Goal: Task Accomplishment & Management: Use online tool/utility

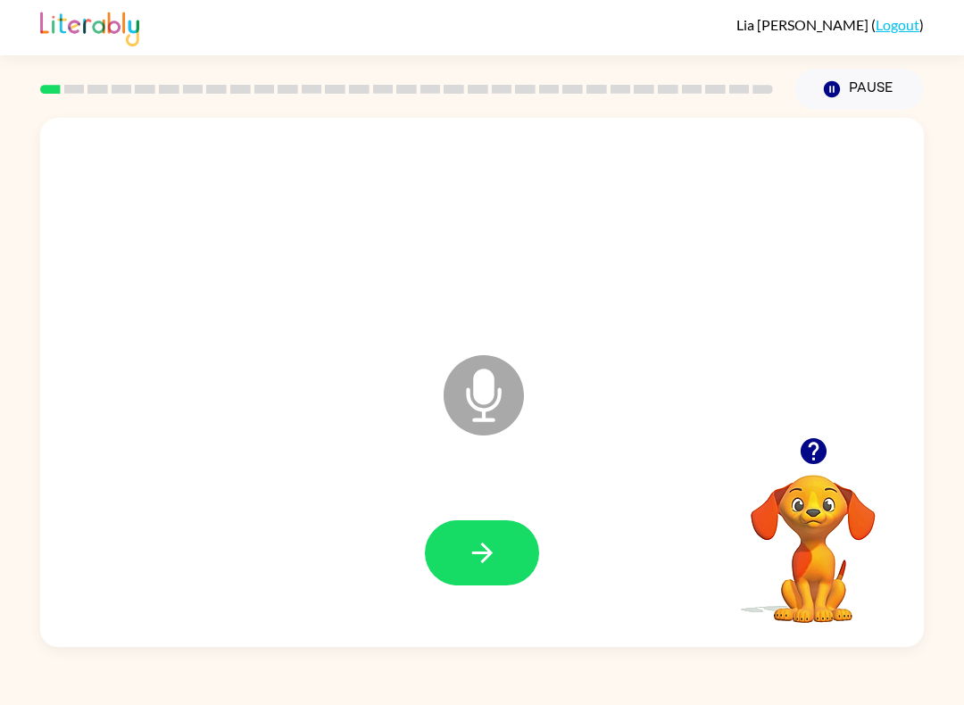
click at [790, 573] on video "Your browser must support playing .mp4 files to use Literably. Please try using…" at bounding box center [813, 536] width 179 height 179
click at [842, 521] on video "Your browser must support playing .mp4 files to use Literably. Please try using…" at bounding box center [813, 536] width 179 height 179
click at [822, 447] on icon "button" at bounding box center [813, 451] width 26 height 26
click at [817, 439] on icon "button" at bounding box center [813, 451] width 31 height 31
click at [817, 439] on div "Microphone The Microphone is here when it is your turn to talk" at bounding box center [482, 383] width 884 height 530
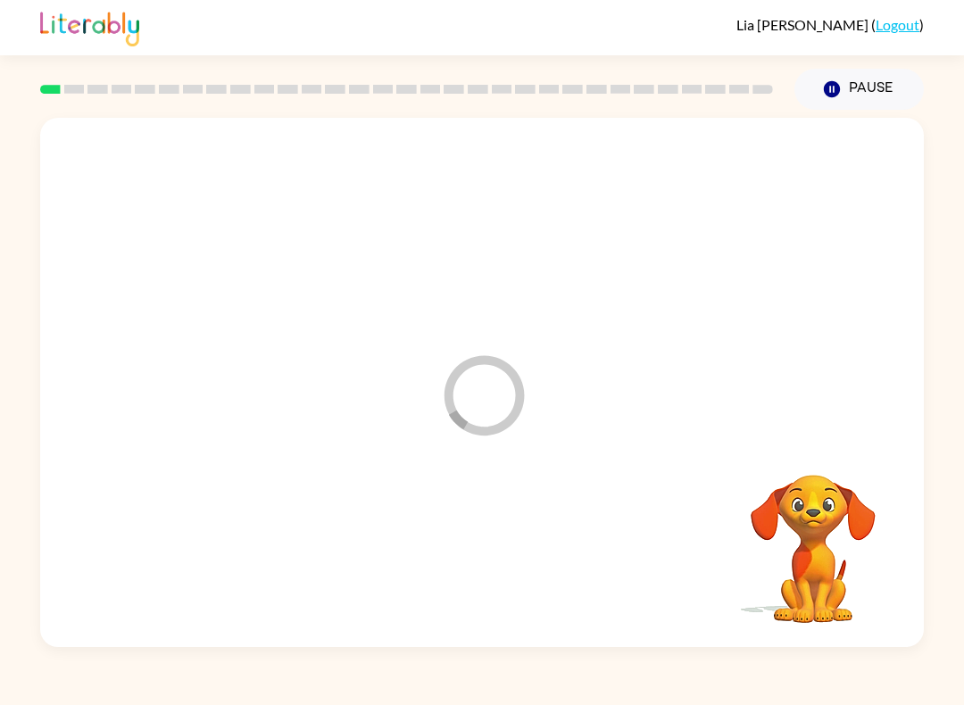
click at [907, 24] on link "Logout" at bounding box center [898, 24] width 44 height 17
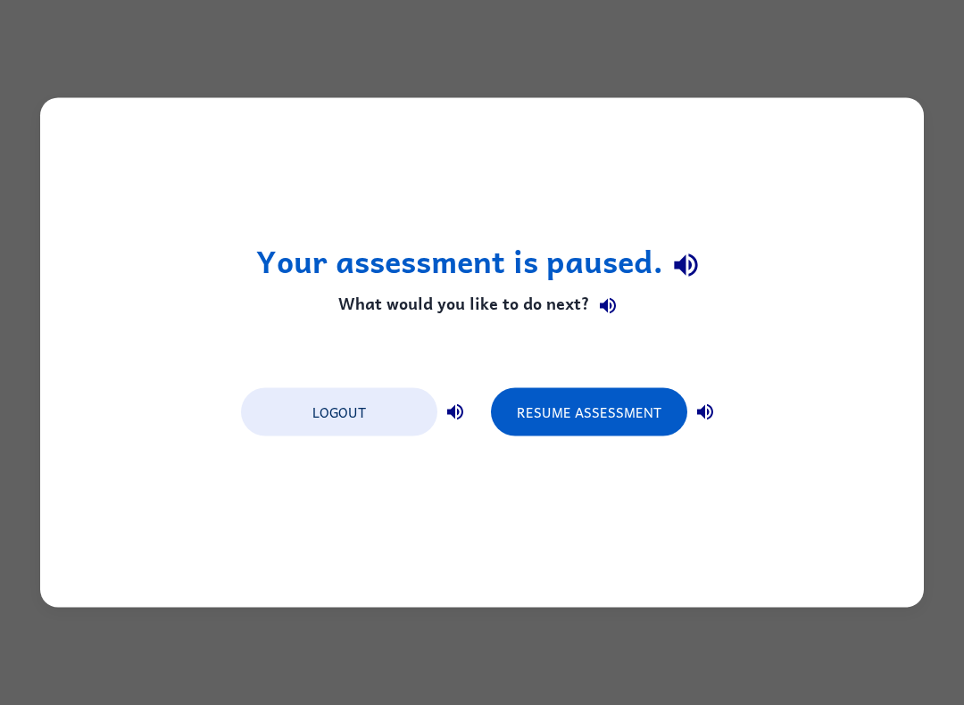
click at [363, 383] on div "Logout Resume Assessment" at bounding box center [482, 411] width 500 height 68
click at [337, 410] on button "Logout" at bounding box center [339, 412] width 196 height 48
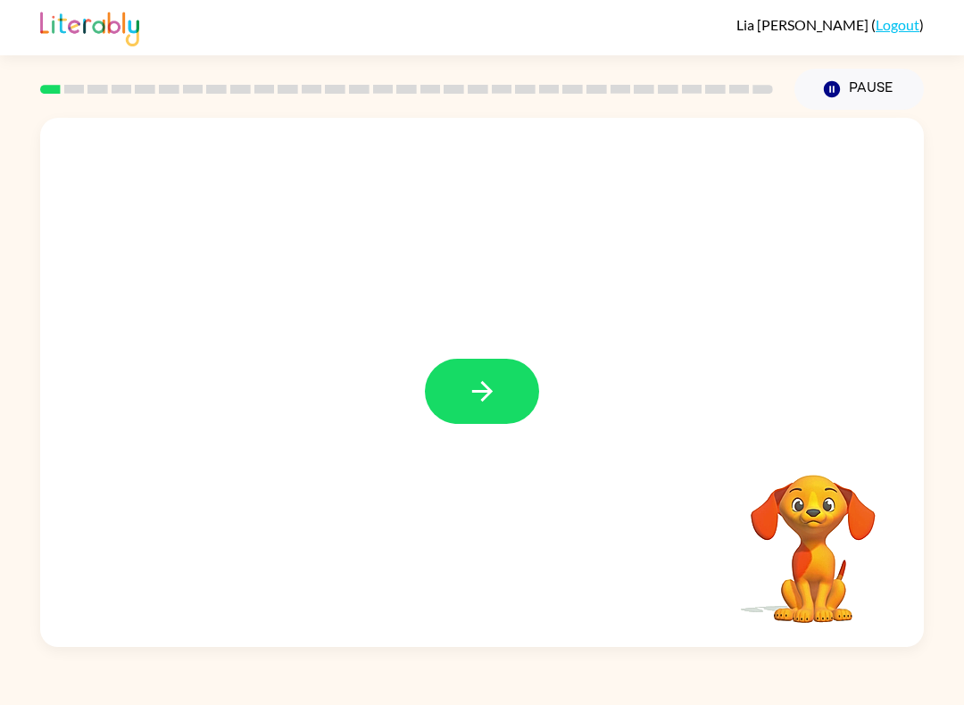
click at [473, 393] on icon "button" at bounding box center [481, 391] width 21 height 21
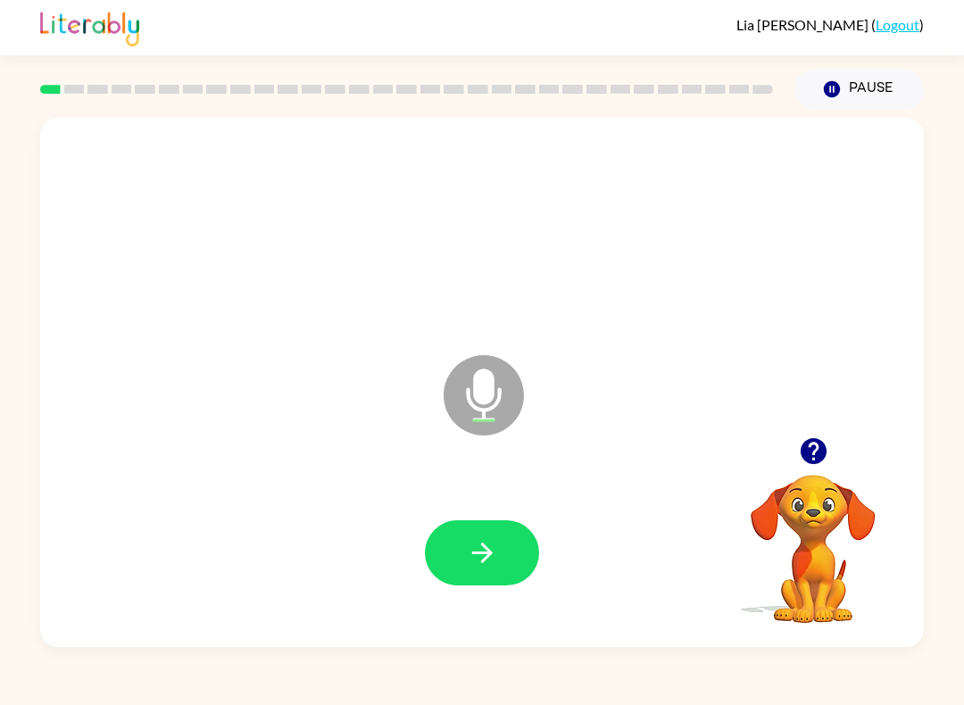
click at [513, 545] on button "button" at bounding box center [482, 553] width 114 height 65
click at [497, 545] on icon "button" at bounding box center [482, 553] width 31 height 31
click at [486, 580] on button "button" at bounding box center [482, 553] width 114 height 65
click at [510, 555] on button "button" at bounding box center [482, 553] width 114 height 65
click at [488, 555] on icon "button" at bounding box center [482, 553] width 31 height 31
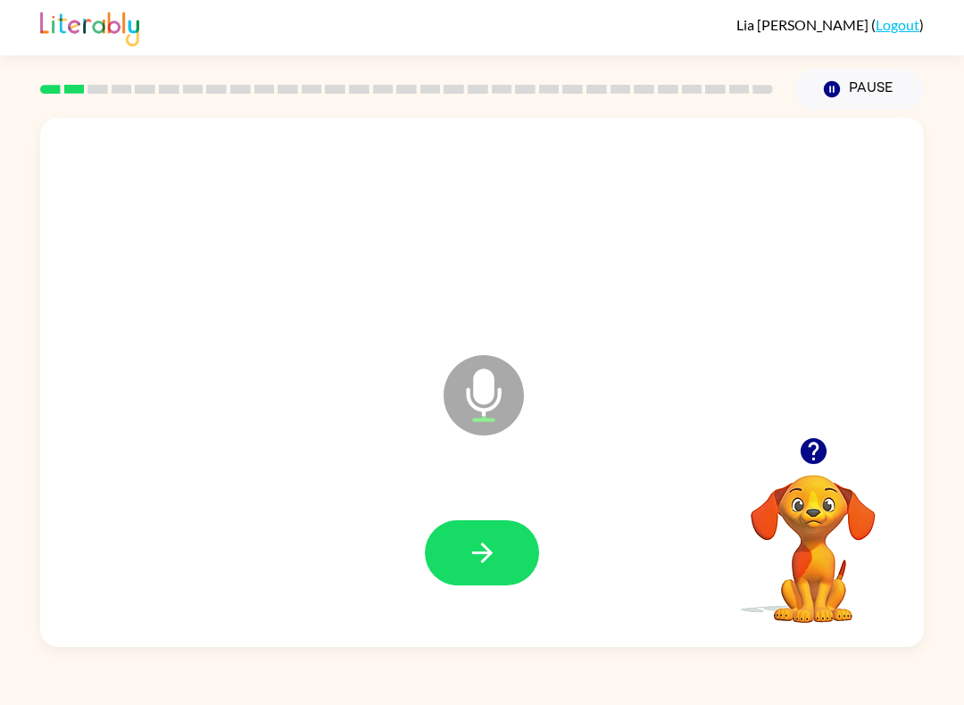
click at [503, 551] on button "button" at bounding box center [482, 553] width 114 height 65
click at [498, 555] on button "button" at bounding box center [482, 553] width 114 height 65
click at [495, 544] on icon "button" at bounding box center [482, 553] width 31 height 31
click at [512, 542] on button "button" at bounding box center [482, 553] width 114 height 65
click at [479, 555] on icon "button" at bounding box center [481, 553] width 21 height 21
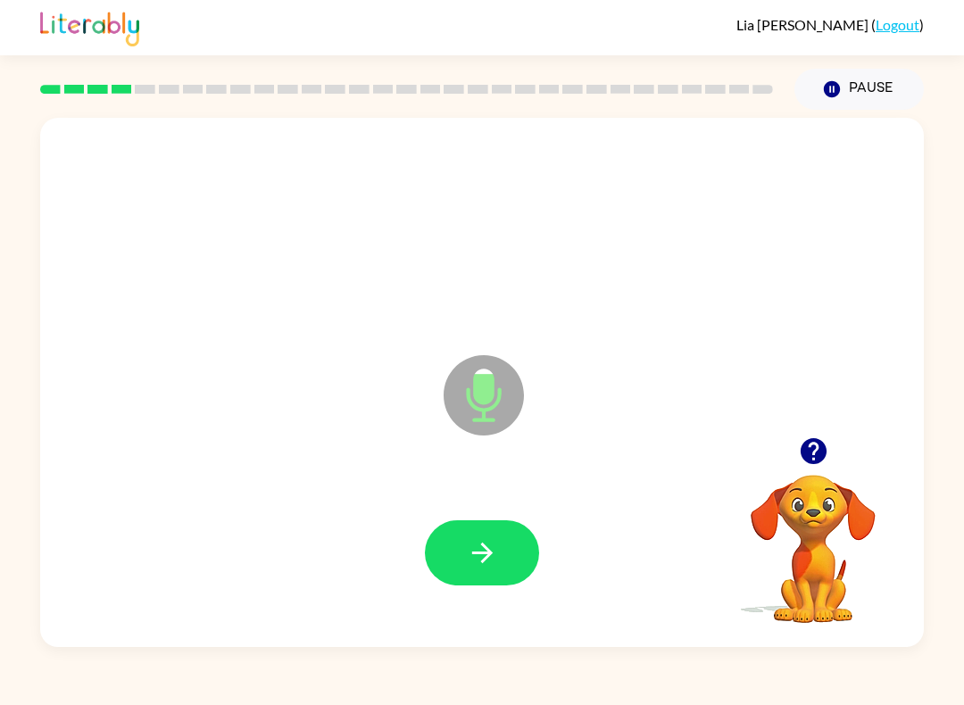
click at [527, 495] on div at bounding box center [482, 553] width 848 height 153
click at [515, 564] on button "button" at bounding box center [482, 553] width 114 height 65
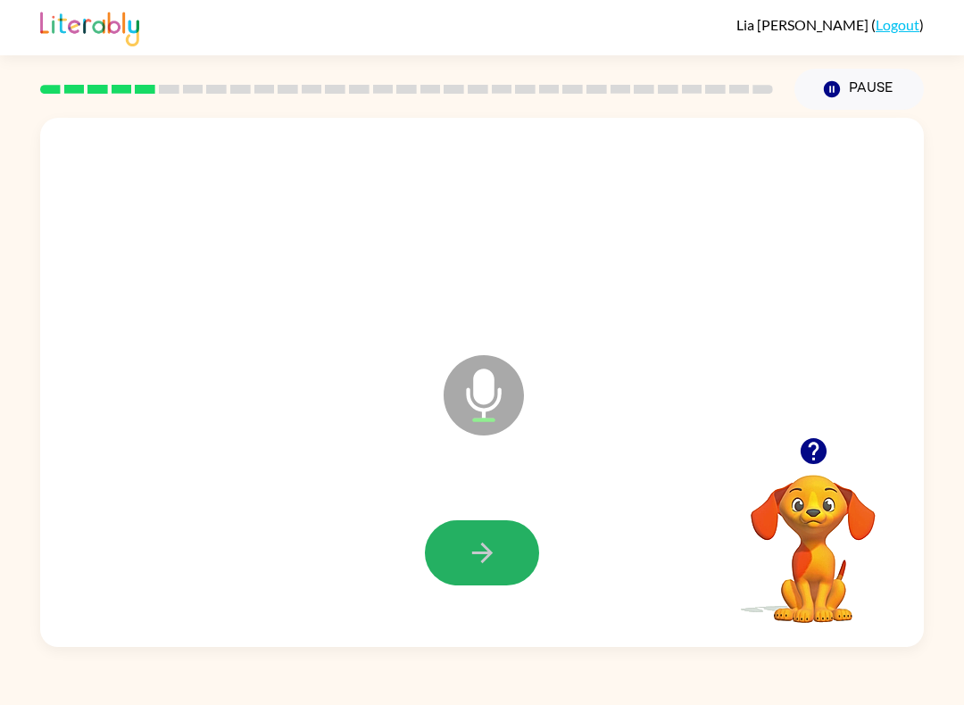
click at [486, 544] on icon "button" at bounding box center [482, 553] width 31 height 31
click at [495, 535] on button "button" at bounding box center [482, 553] width 114 height 65
click at [464, 555] on button "button" at bounding box center [482, 553] width 114 height 65
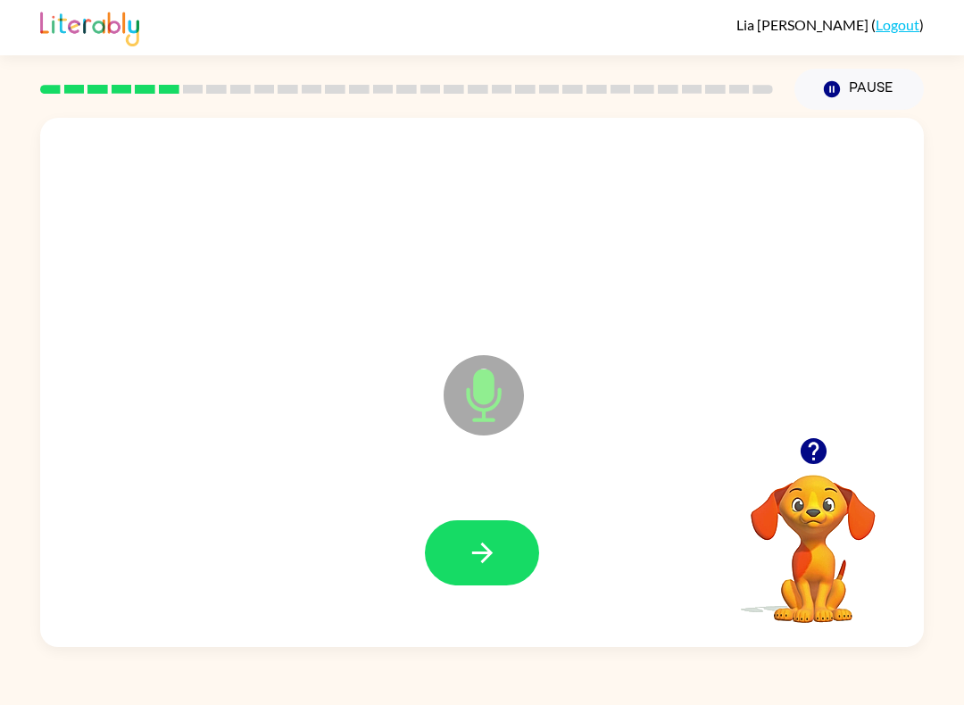
click at [513, 572] on button "button" at bounding box center [482, 553] width 114 height 65
click at [505, 570] on button "button" at bounding box center [482, 553] width 114 height 65
click at [482, 523] on button "button" at bounding box center [482, 553] width 114 height 65
click at [488, 538] on button "button" at bounding box center [482, 553] width 114 height 65
click at [497, 560] on icon "button" at bounding box center [482, 553] width 31 height 31
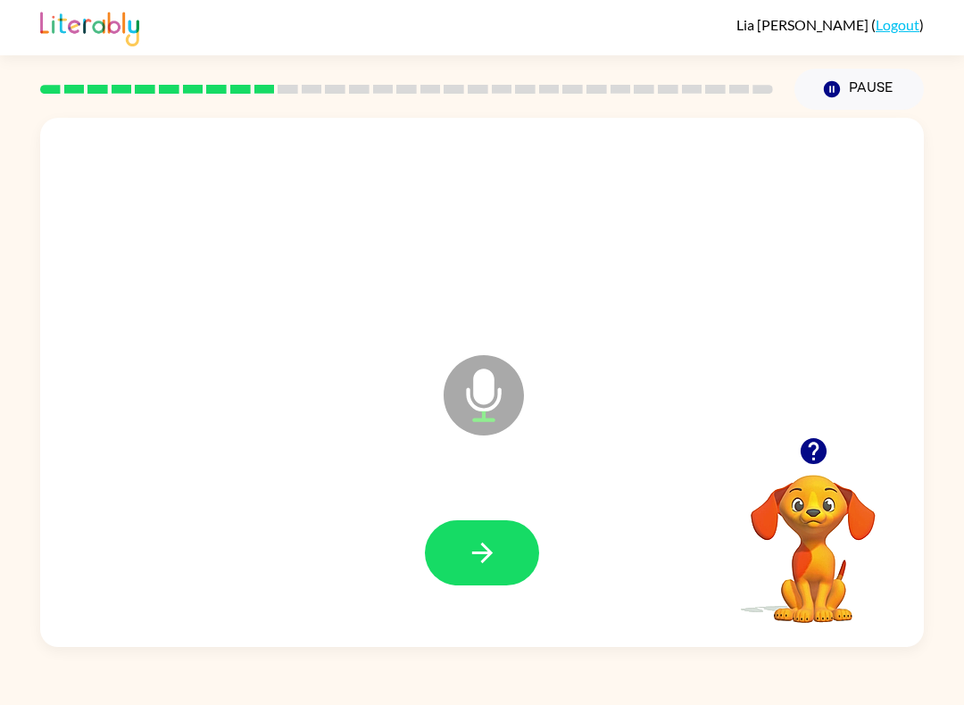
click at [489, 539] on icon "button" at bounding box center [482, 553] width 31 height 31
click at [505, 546] on button "button" at bounding box center [482, 553] width 114 height 65
click at [487, 523] on button "button" at bounding box center [482, 553] width 114 height 65
click at [505, 523] on button "button" at bounding box center [482, 553] width 114 height 65
click at [495, 554] on icon "button" at bounding box center [482, 553] width 31 height 31
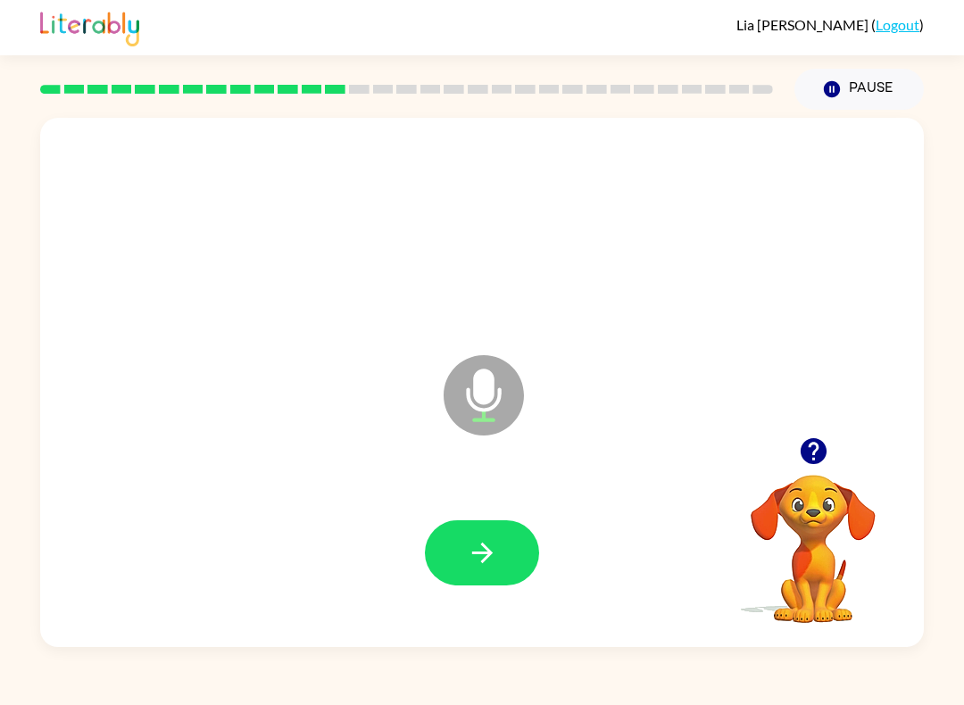
click at [513, 538] on button "button" at bounding box center [482, 553] width 114 height 65
click at [508, 555] on button "button" at bounding box center [482, 553] width 114 height 65
click at [490, 547] on icon "button" at bounding box center [482, 553] width 31 height 31
click at [473, 544] on icon "button" at bounding box center [482, 553] width 31 height 31
click at [495, 538] on icon "button" at bounding box center [482, 553] width 31 height 31
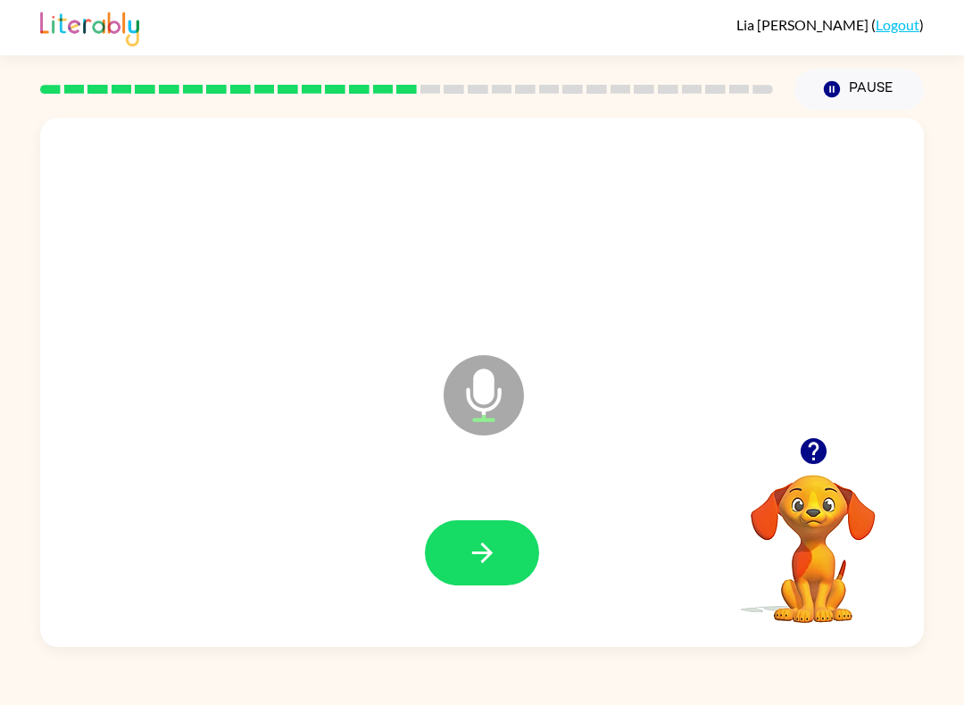
click at [477, 538] on icon "button" at bounding box center [482, 553] width 31 height 31
click at [484, 541] on icon "button" at bounding box center [482, 553] width 31 height 31
click at [498, 536] on button "button" at bounding box center [482, 553] width 114 height 65
click at [505, 552] on button "button" at bounding box center [482, 553] width 114 height 65
click at [480, 562] on icon "button" at bounding box center [482, 553] width 31 height 31
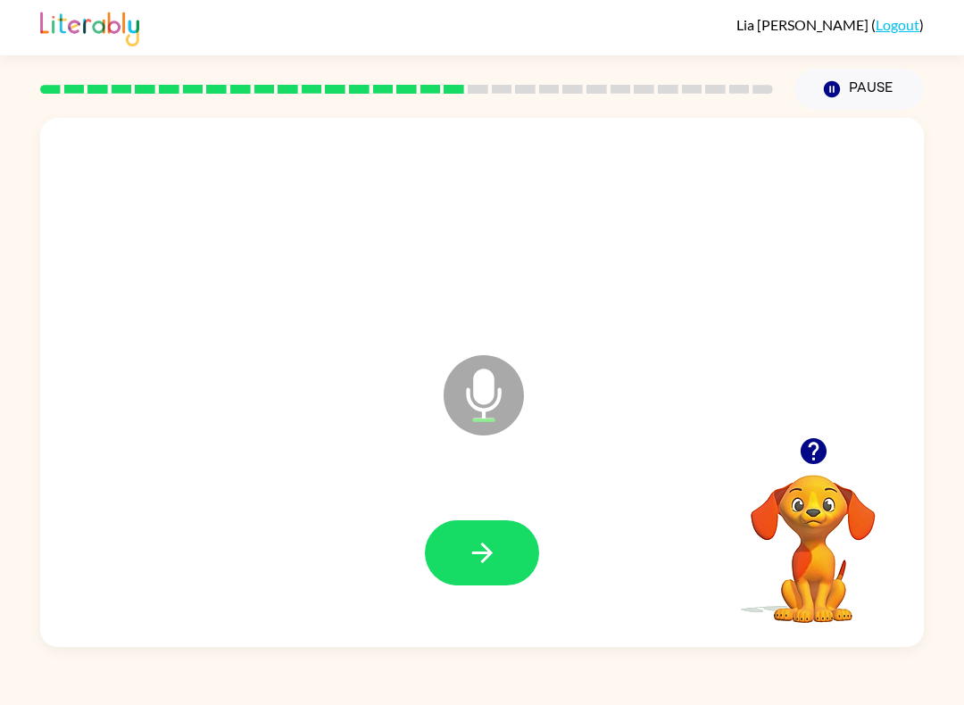
click at [491, 537] on button "button" at bounding box center [482, 553] width 114 height 65
click at [474, 554] on icon "button" at bounding box center [481, 553] width 21 height 21
click at [488, 584] on button "button" at bounding box center [482, 553] width 114 height 65
click at [499, 554] on button "button" at bounding box center [482, 553] width 114 height 65
click at [470, 551] on icon "button" at bounding box center [482, 553] width 31 height 31
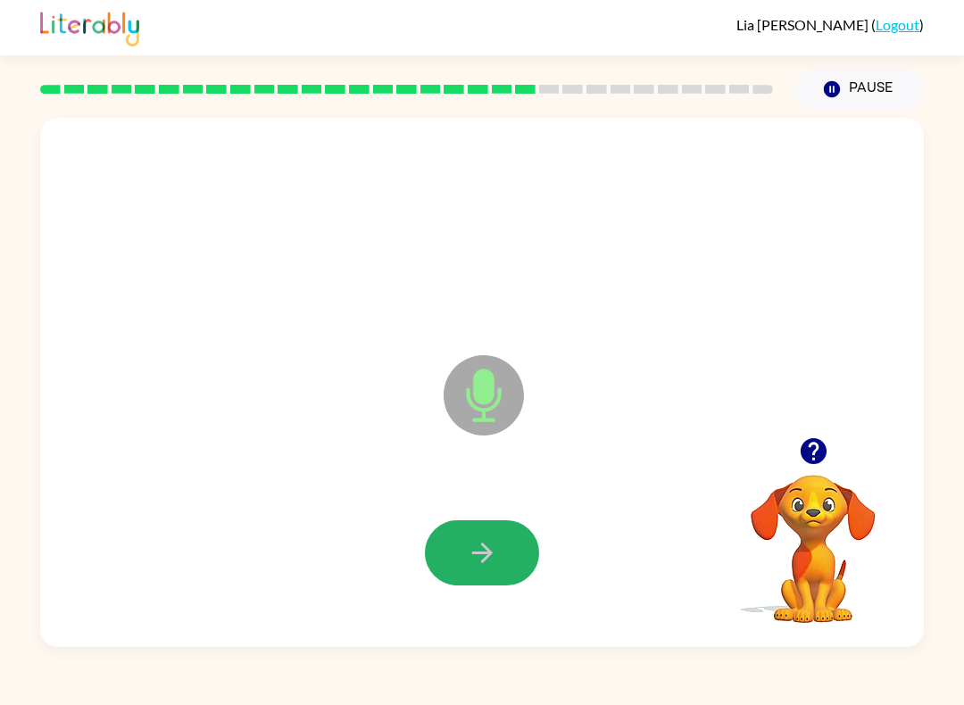
click at [499, 543] on button "button" at bounding box center [482, 553] width 114 height 65
click at [490, 531] on button "button" at bounding box center [482, 553] width 114 height 65
click at [496, 531] on button "button" at bounding box center [482, 553] width 114 height 65
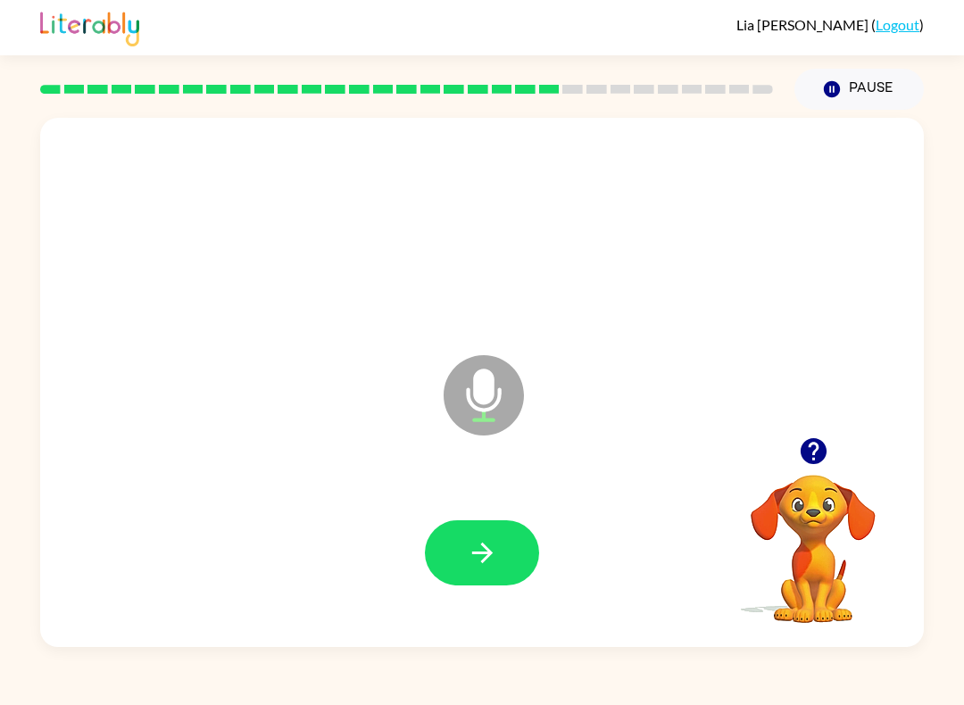
click at [510, 569] on button "button" at bounding box center [482, 553] width 114 height 65
click at [480, 541] on icon "button" at bounding box center [482, 553] width 31 height 31
click at [507, 554] on button "button" at bounding box center [482, 553] width 114 height 65
click at [453, 534] on button "button" at bounding box center [482, 553] width 114 height 65
click at [506, 545] on button "button" at bounding box center [482, 553] width 114 height 65
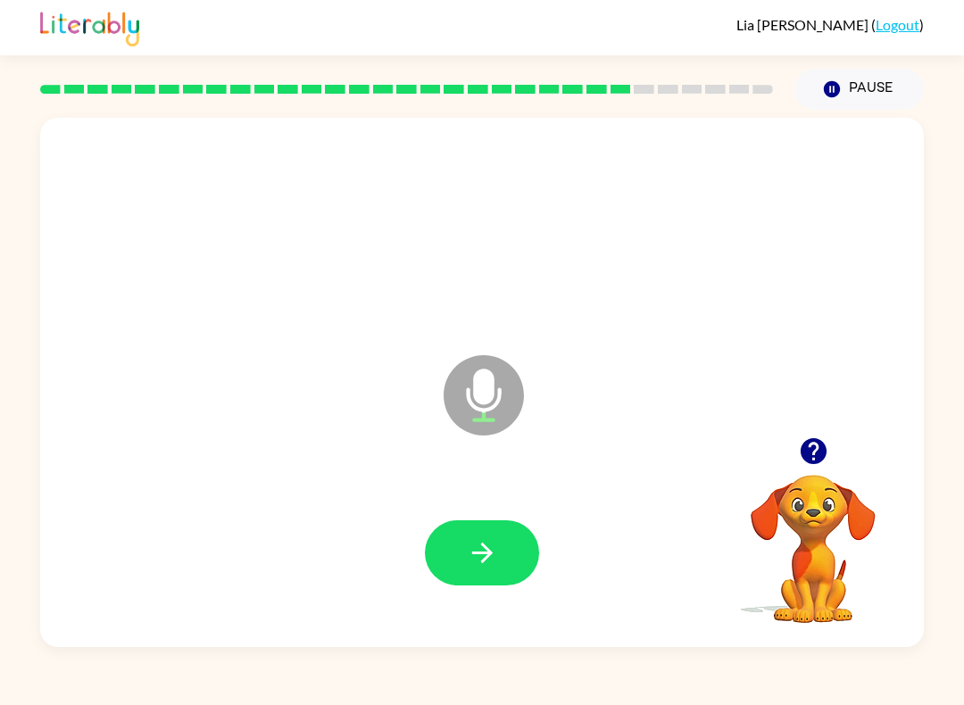
click at [499, 556] on button "button" at bounding box center [482, 553] width 114 height 65
click at [493, 563] on icon "button" at bounding box center [482, 553] width 31 height 31
click at [496, 530] on button "button" at bounding box center [482, 553] width 114 height 65
click at [529, 549] on button "button" at bounding box center [482, 553] width 114 height 65
click at [509, 569] on button "button" at bounding box center [482, 553] width 114 height 65
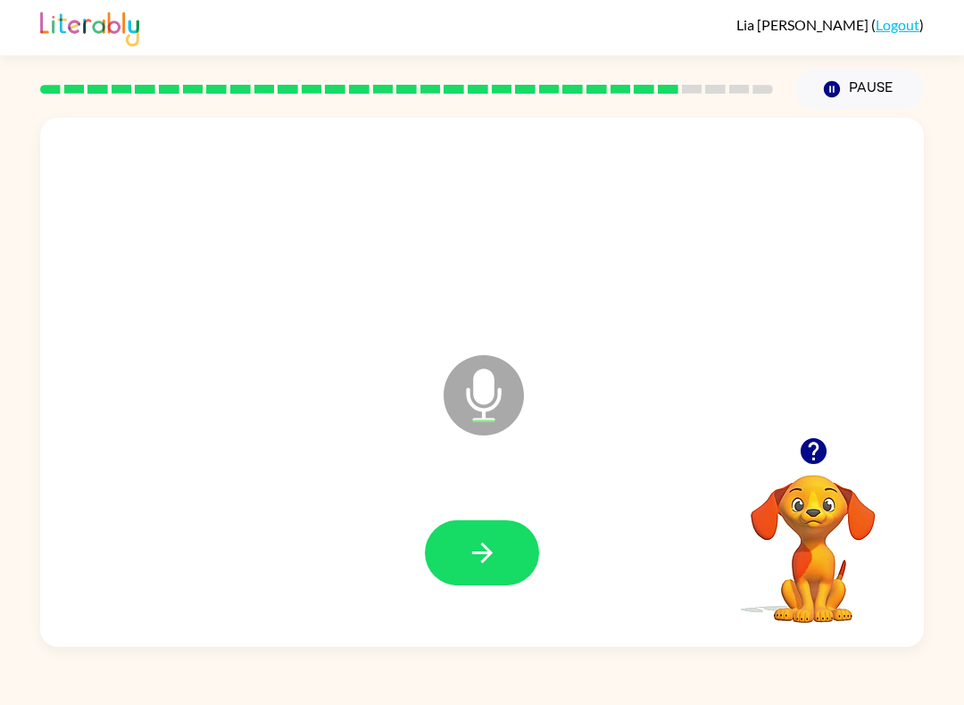
click at [515, 549] on button "button" at bounding box center [482, 553] width 114 height 65
click at [487, 546] on icon "button" at bounding box center [482, 553] width 31 height 31
click at [499, 525] on button "button" at bounding box center [482, 553] width 114 height 65
click at [500, 538] on button "button" at bounding box center [482, 553] width 114 height 65
click at [488, 572] on button "button" at bounding box center [482, 553] width 114 height 65
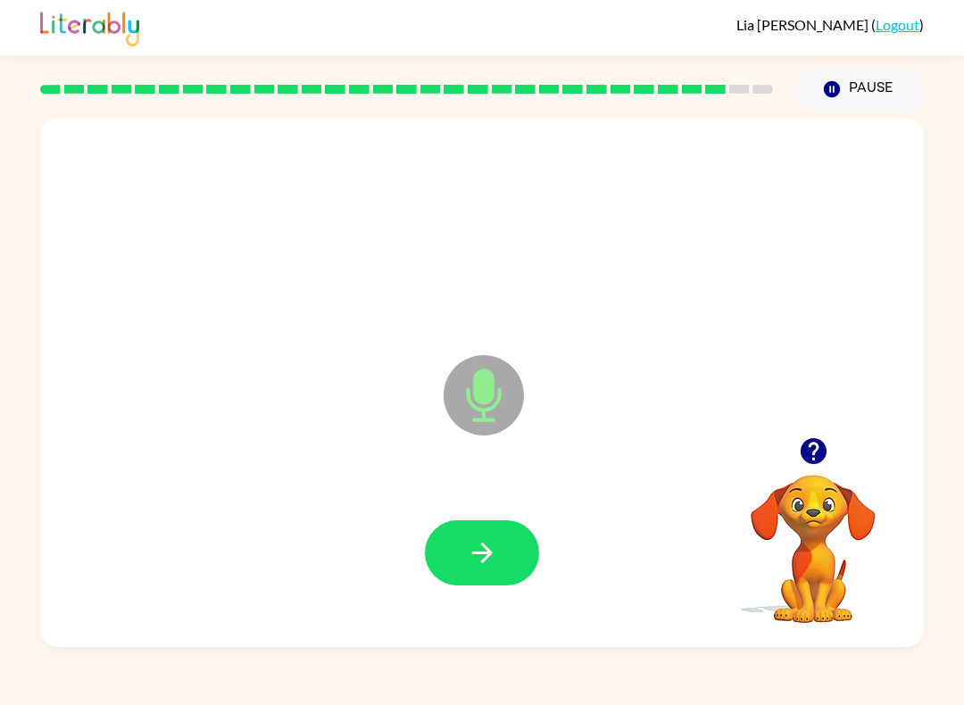
click at [503, 553] on button "button" at bounding box center [482, 553] width 114 height 65
click at [505, 550] on button "button" at bounding box center [482, 553] width 114 height 65
click at [508, 555] on button "button" at bounding box center [482, 553] width 114 height 65
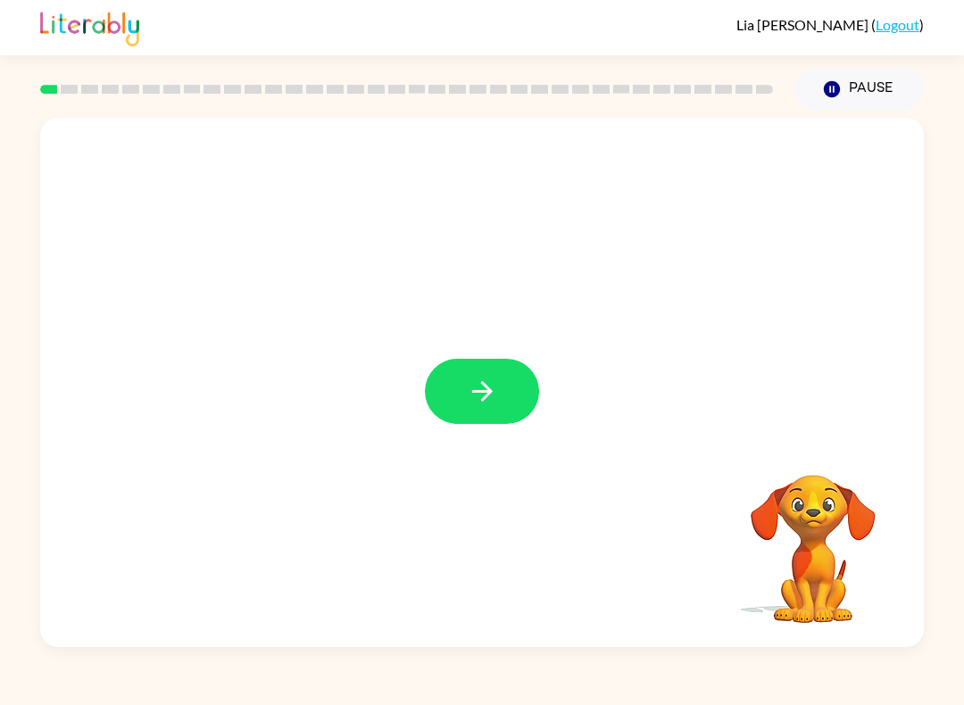
click at [518, 404] on button "button" at bounding box center [482, 391] width 114 height 65
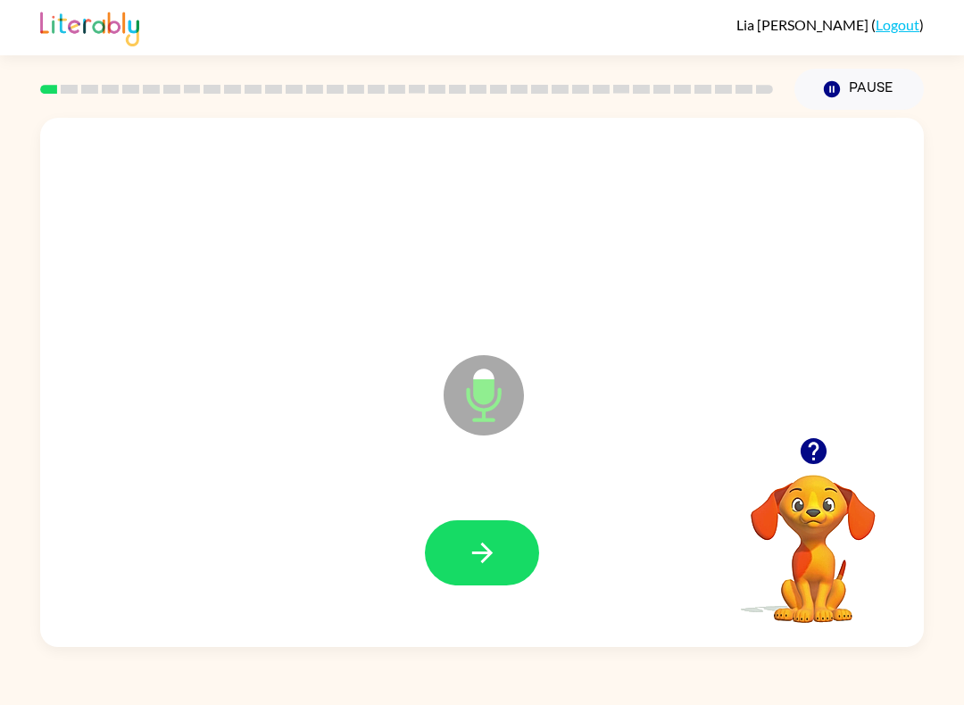
click at [496, 547] on icon "button" at bounding box center [482, 553] width 31 height 31
click at [494, 565] on icon "button" at bounding box center [482, 553] width 31 height 31
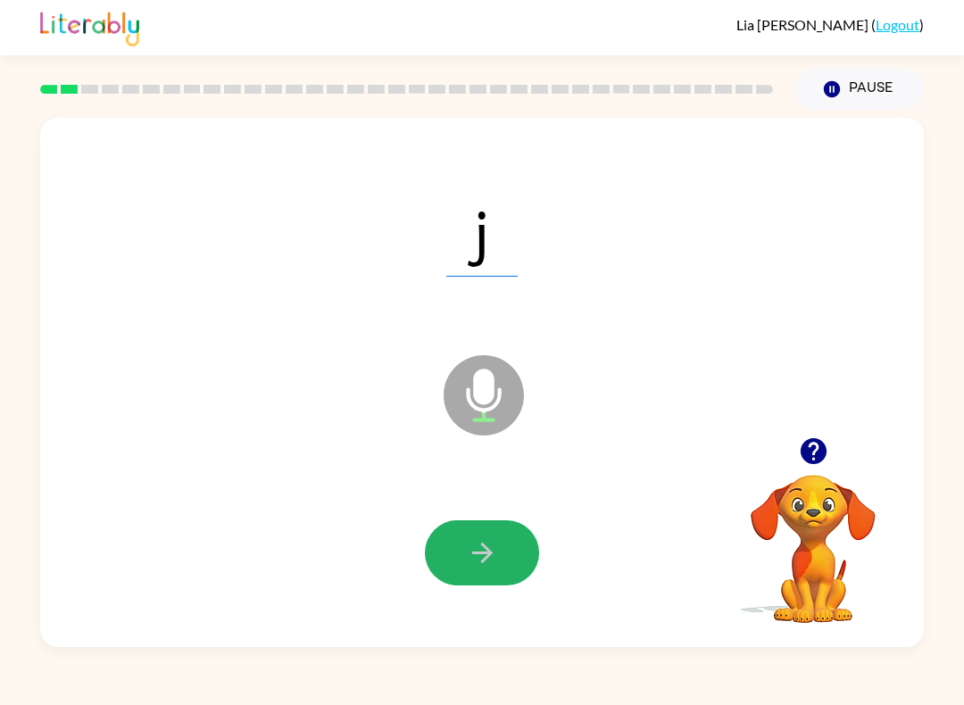
click at [530, 554] on button "button" at bounding box center [482, 553] width 114 height 65
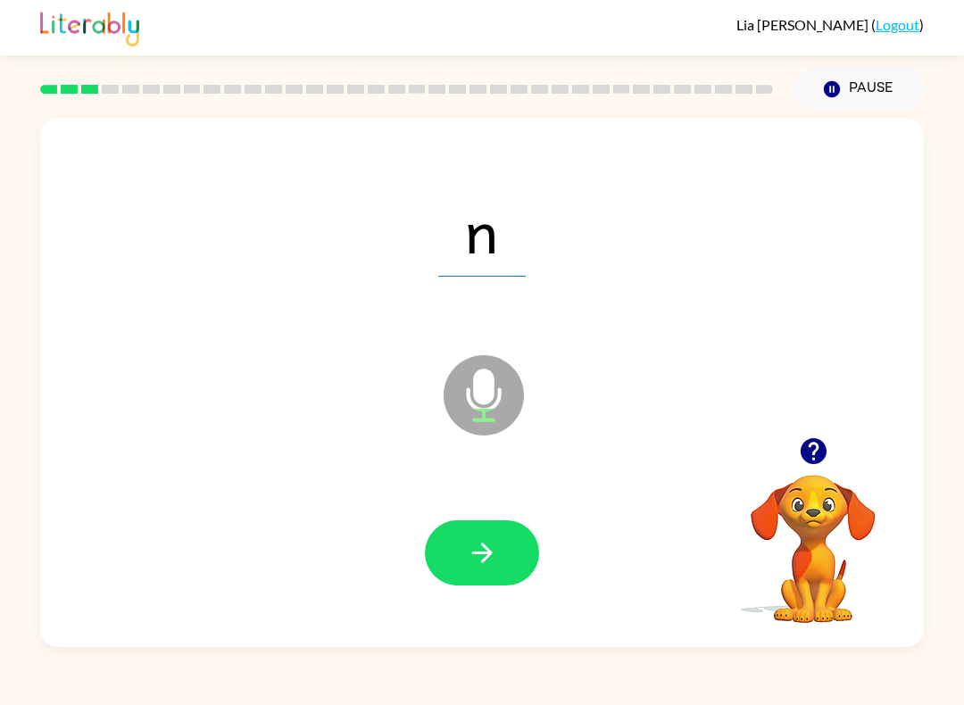
click at [502, 548] on button "button" at bounding box center [482, 553] width 114 height 65
click at [507, 563] on button "button" at bounding box center [482, 553] width 114 height 65
click at [512, 552] on button "button" at bounding box center [482, 553] width 114 height 65
click at [505, 558] on button "button" at bounding box center [482, 553] width 114 height 65
click at [496, 560] on icon "button" at bounding box center [482, 553] width 31 height 31
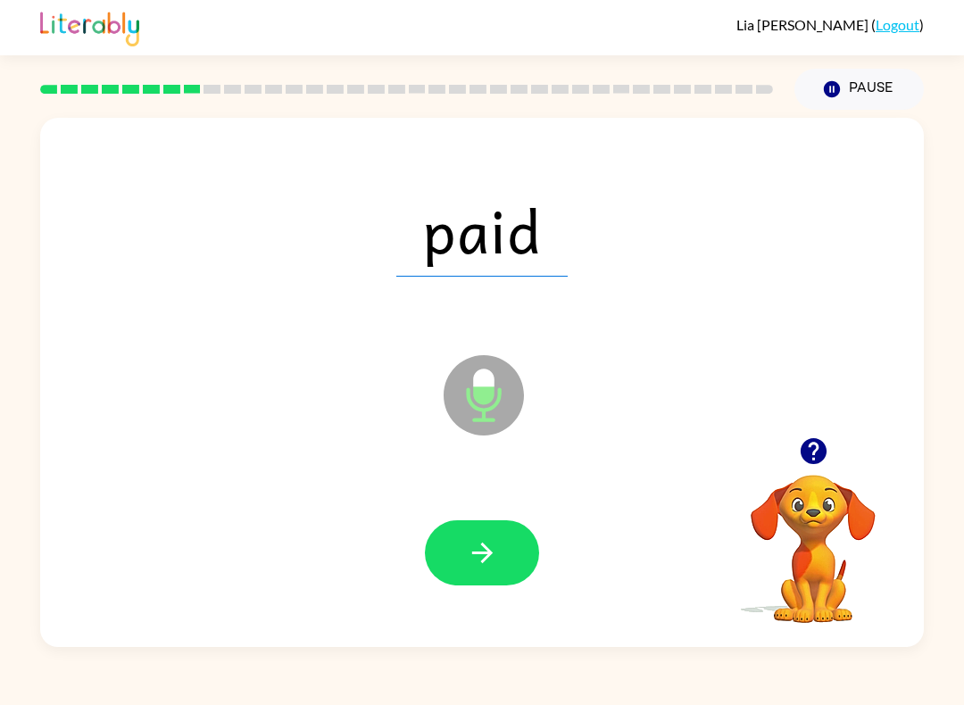
click at [506, 530] on button "button" at bounding box center [482, 553] width 114 height 65
click at [467, 563] on icon "button" at bounding box center [482, 553] width 31 height 31
click at [496, 535] on button "button" at bounding box center [482, 553] width 114 height 65
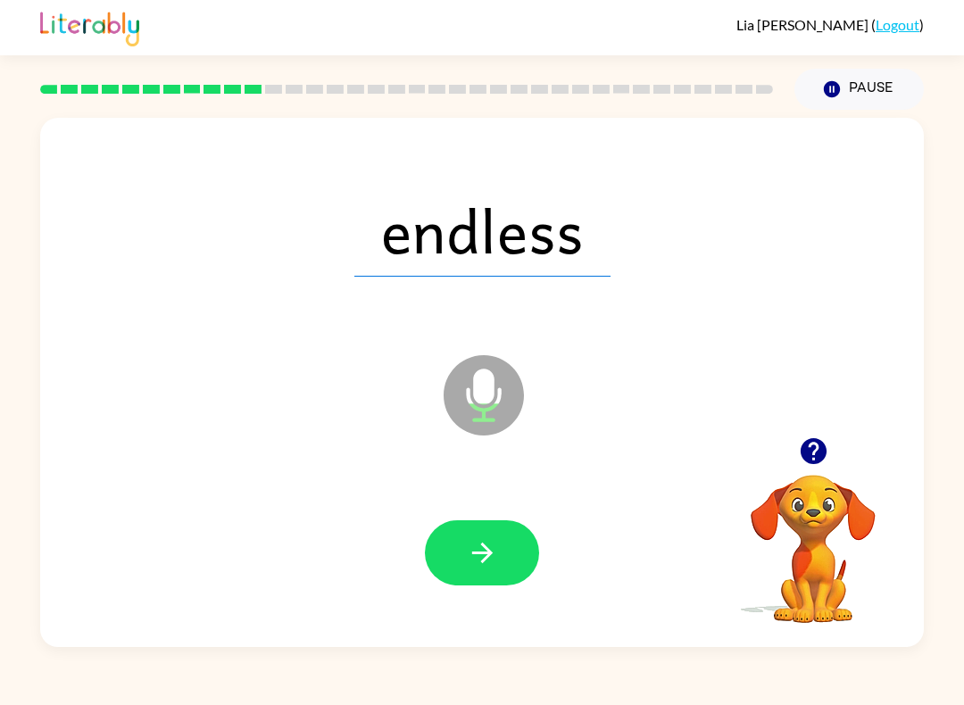
click at [493, 566] on icon "button" at bounding box center [482, 553] width 31 height 31
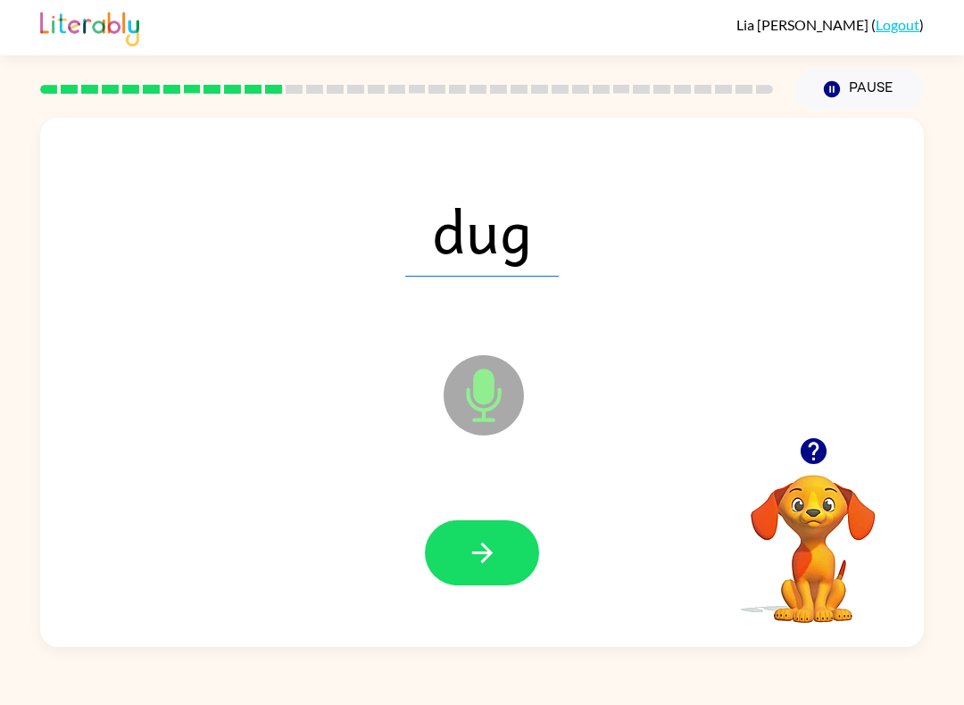
click at [489, 539] on icon "button" at bounding box center [482, 553] width 31 height 31
click at [496, 555] on icon "button" at bounding box center [482, 553] width 31 height 31
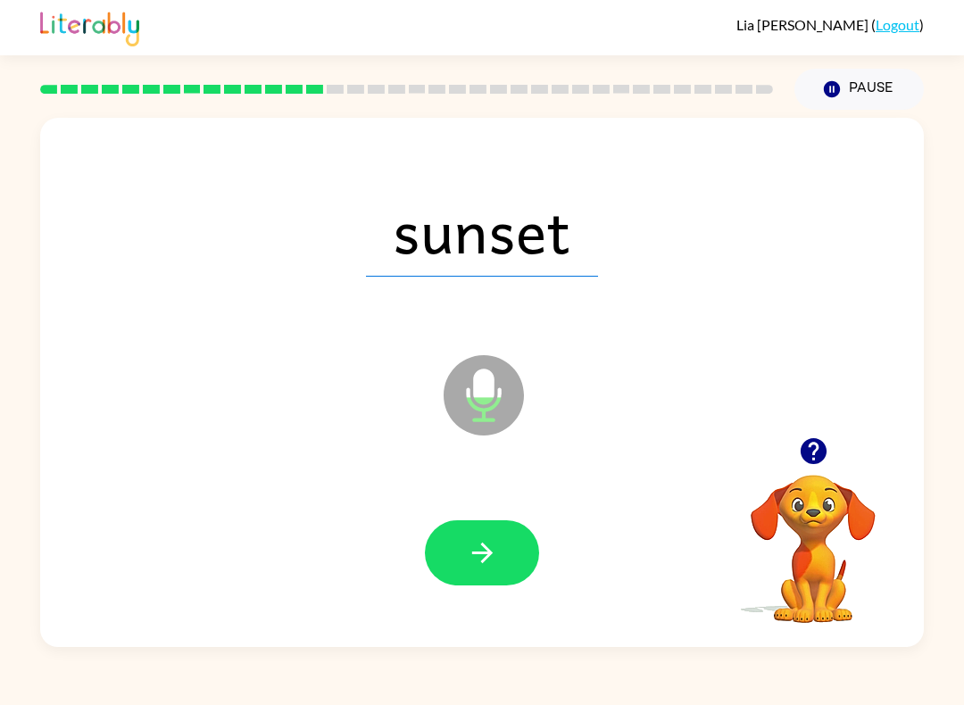
click at [509, 549] on button "button" at bounding box center [482, 553] width 114 height 65
click at [476, 560] on icon "button" at bounding box center [482, 553] width 31 height 31
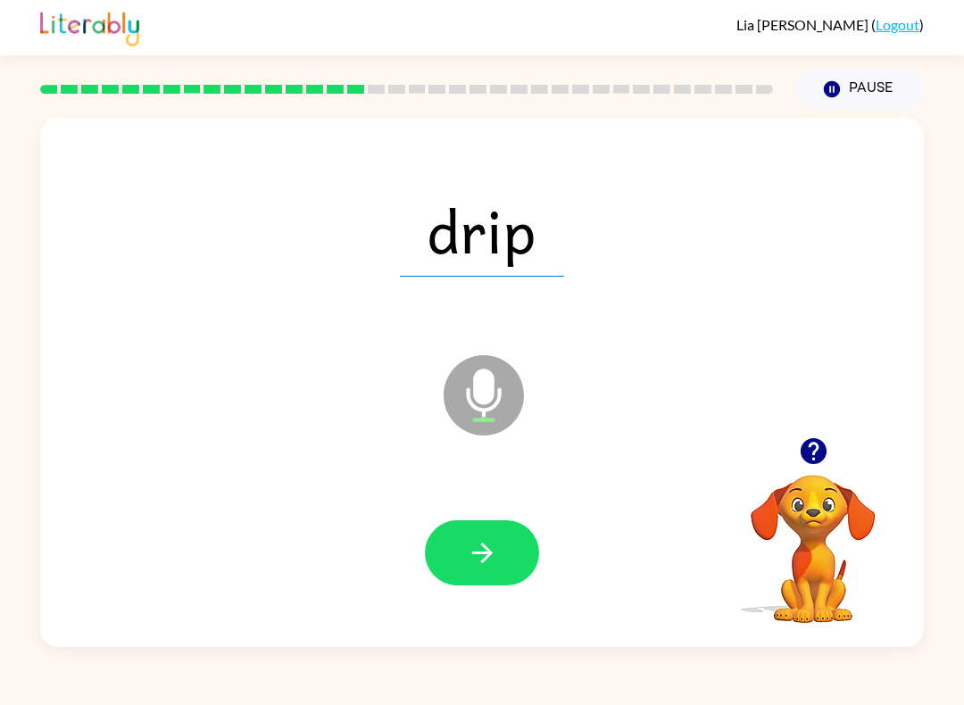
click at [489, 555] on icon "button" at bounding box center [481, 553] width 21 height 21
click at [458, 563] on button "button" at bounding box center [482, 553] width 114 height 65
click at [513, 537] on button "button" at bounding box center [482, 553] width 114 height 65
click at [512, 554] on button "button" at bounding box center [482, 553] width 114 height 65
click at [512, 569] on button "button" at bounding box center [482, 553] width 114 height 65
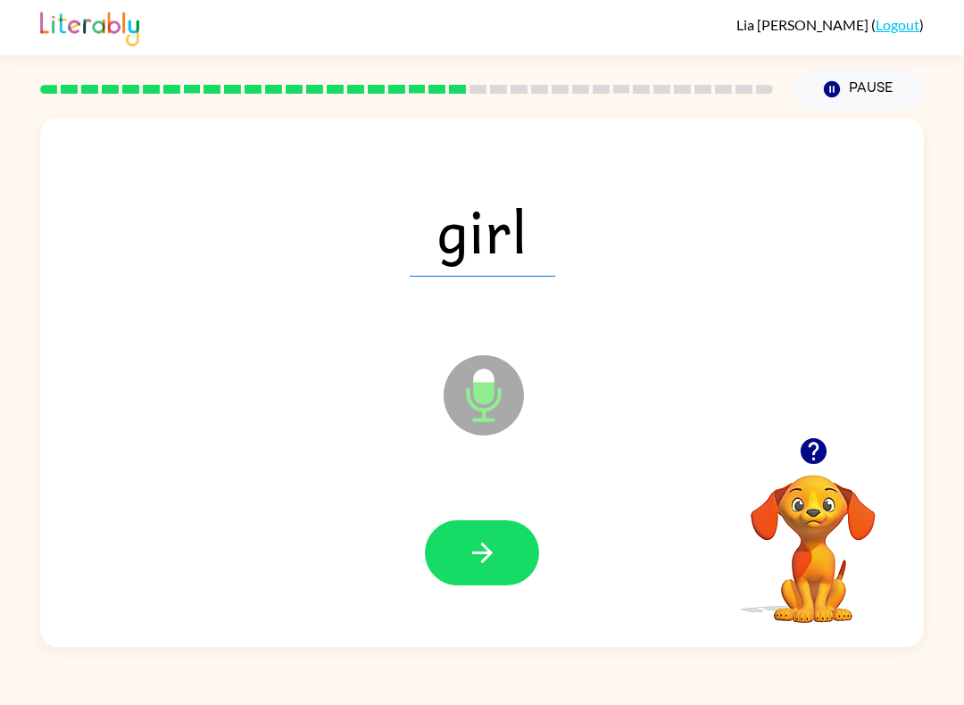
click at [485, 566] on icon "button" at bounding box center [482, 553] width 31 height 31
click at [492, 534] on button "button" at bounding box center [482, 553] width 114 height 65
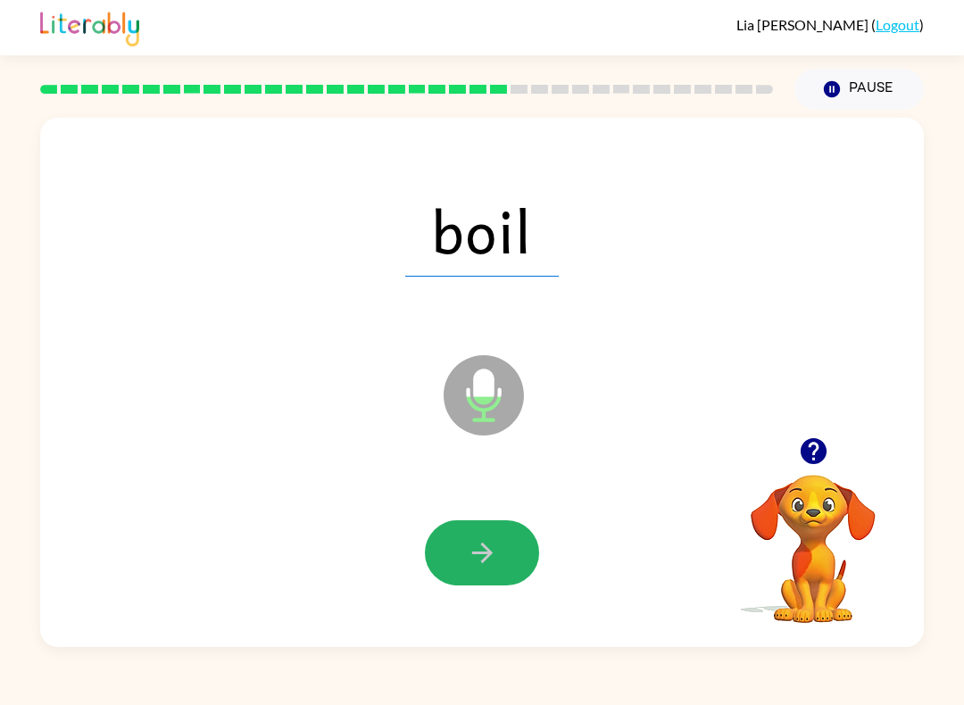
click at [464, 565] on button "button" at bounding box center [482, 553] width 114 height 65
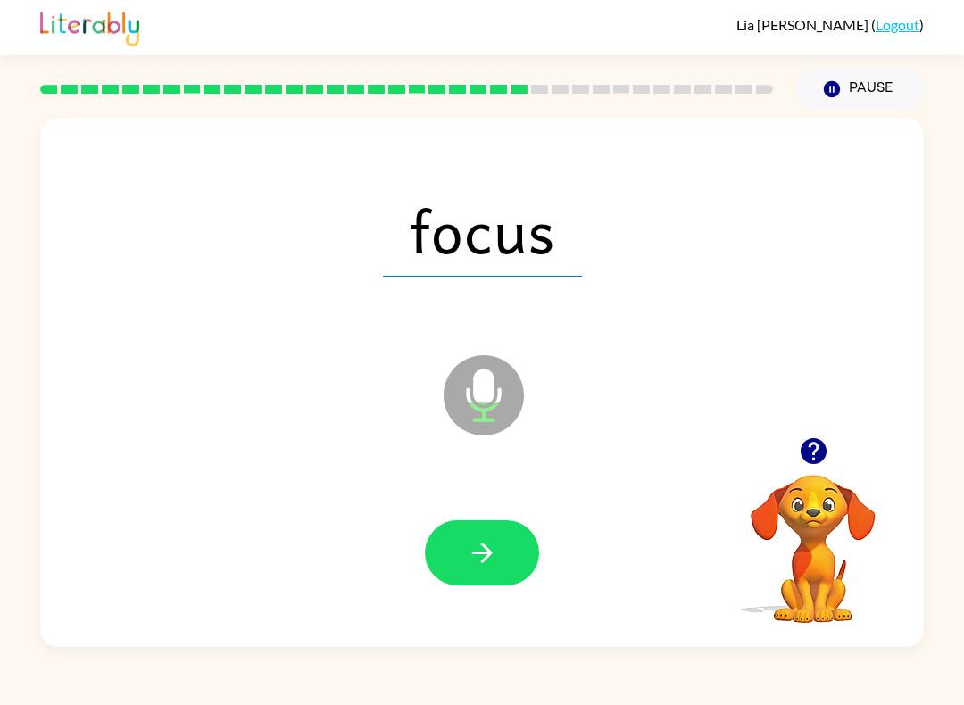
click at [503, 542] on button "button" at bounding box center [482, 553] width 114 height 65
click at [506, 577] on button "button" at bounding box center [482, 553] width 114 height 65
click at [489, 546] on icon "button" at bounding box center [482, 553] width 31 height 31
click at [490, 543] on icon "button" at bounding box center [482, 553] width 31 height 31
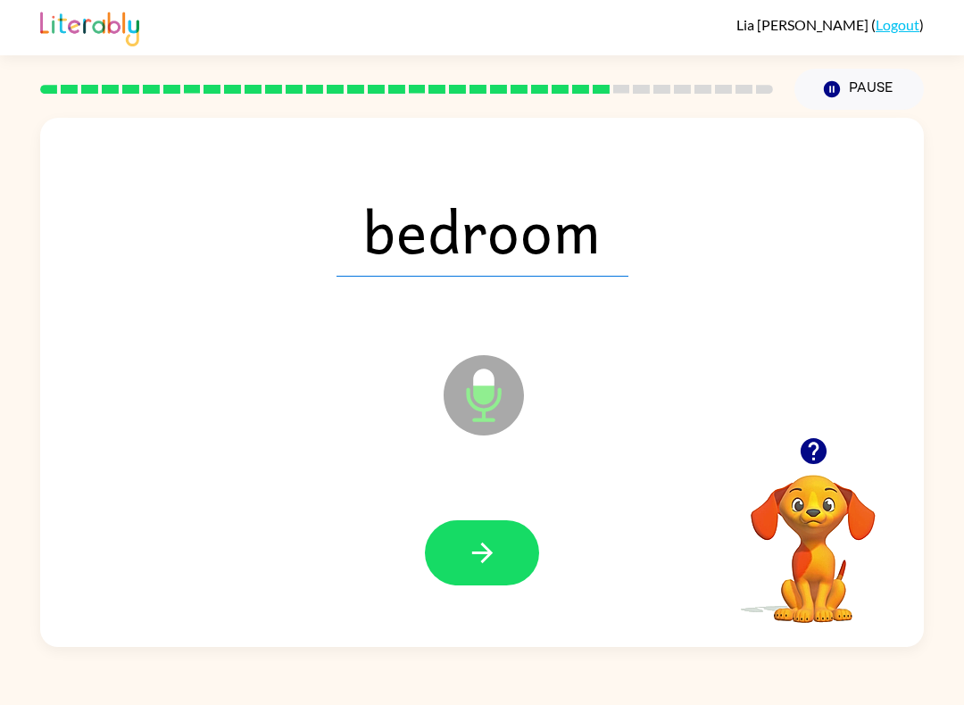
click at [471, 557] on icon "button" at bounding box center [482, 553] width 31 height 31
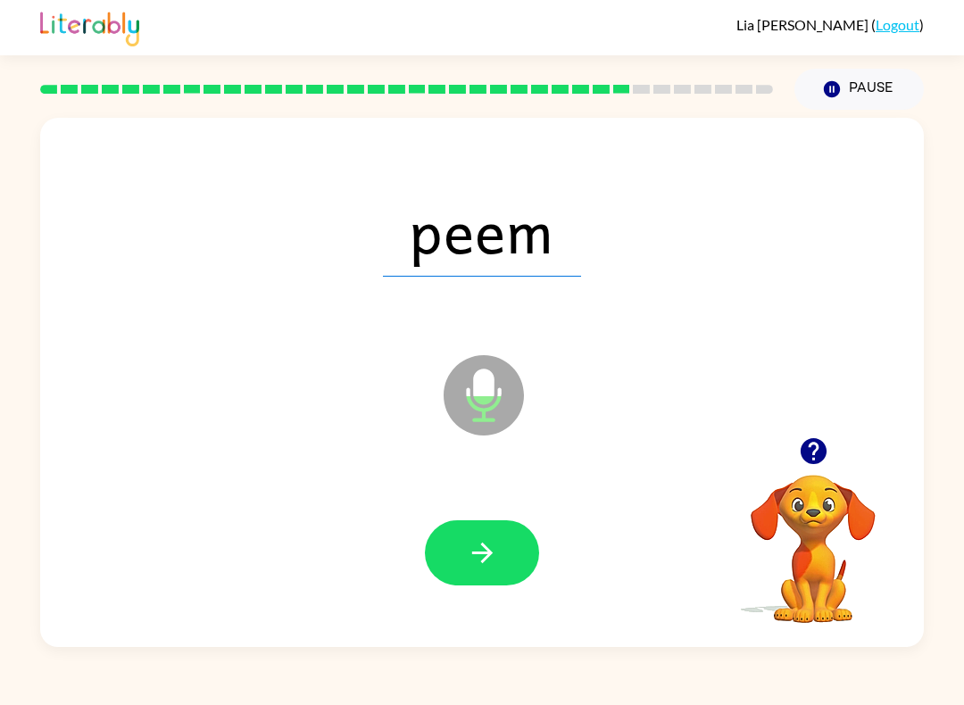
click at [489, 562] on icon "button" at bounding box center [482, 553] width 31 height 31
click at [498, 560] on button "button" at bounding box center [482, 553] width 114 height 65
click at [507, 537] on button "button" at bounding box center [482, 553] width 114 height 65
click at [516, 549] on button "button" at bounding box center [482, 553] width 114 height 65
click at [493, 549] on icon "button" at bounding box center [482, 553] width 31 height 31
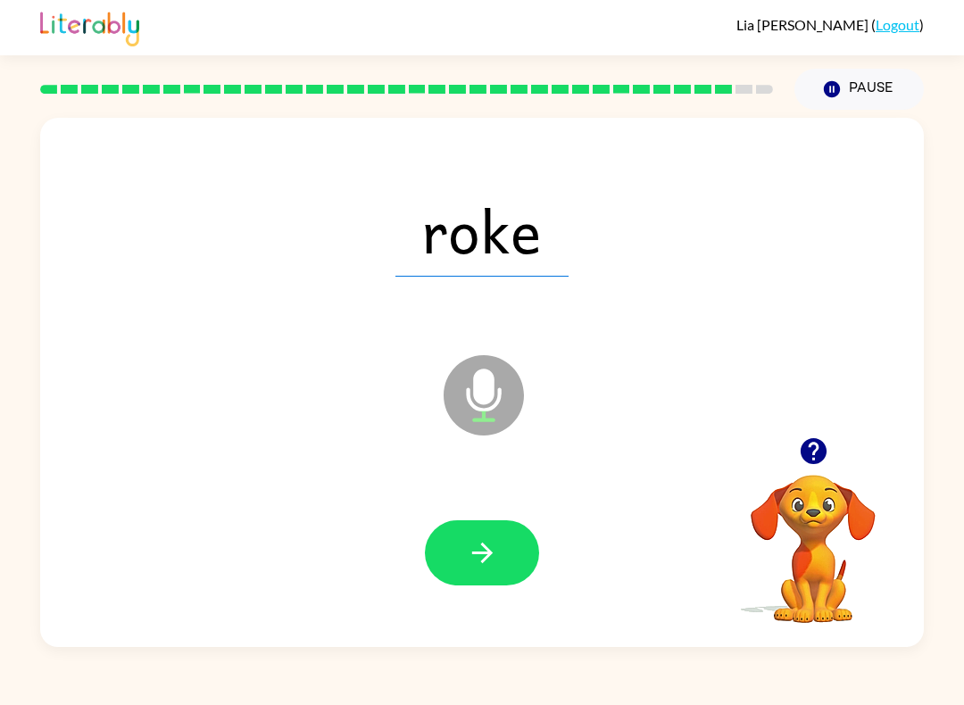
click at [488, 553] on icon "button" at bounding box center [482, 553] width 31 height 31
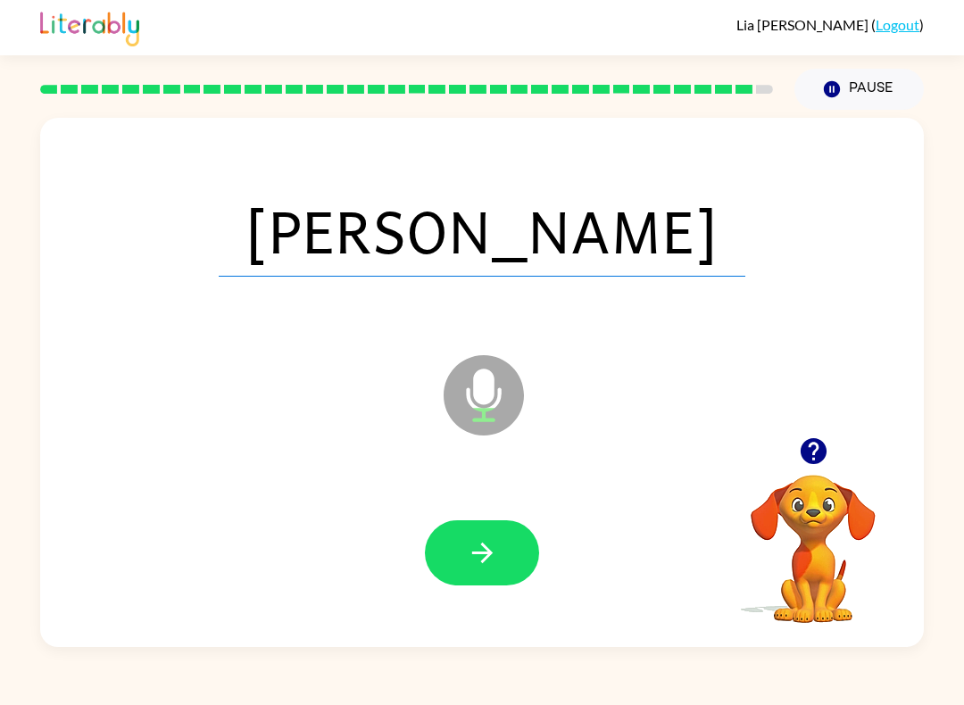
click at [488, 563] on icon "button" at bounding box center [482, 553] width 31 height 31
